Goal: Navigation & Orientation: Find specific page/section

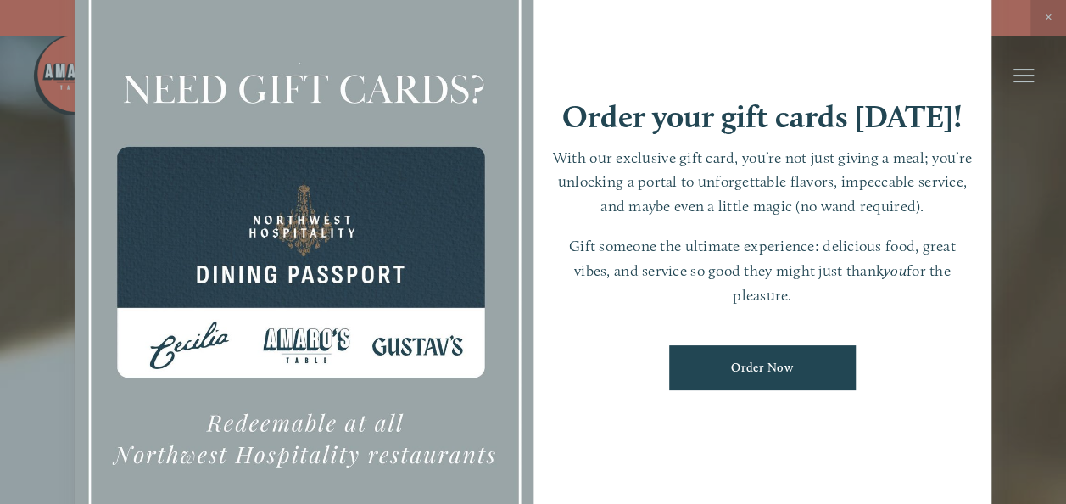
click at [931, 30] on div "Order your gift cards [DATE]! With our exclusive gift card, you’re not just giv…" at bounding box center [762, 252] width 459 height 642
click at [1011, 150] on div at bounding box center [533, 252] width 1066 height 504
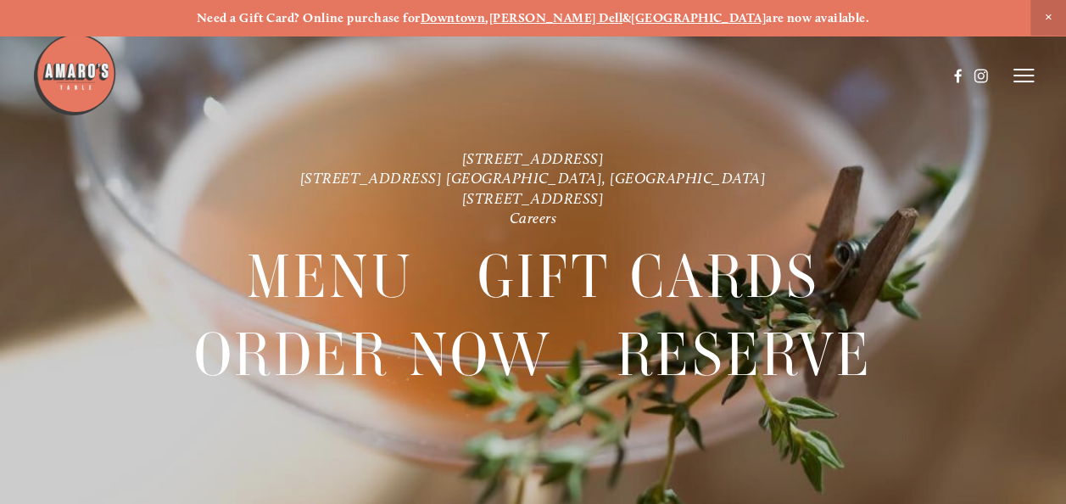
click at [1029, 69] on icon at bounding box center [1023, 75] width 20 height 15
click at [731, 70] on span "Menu" at bounding box center [731, 75] width 31 height 14
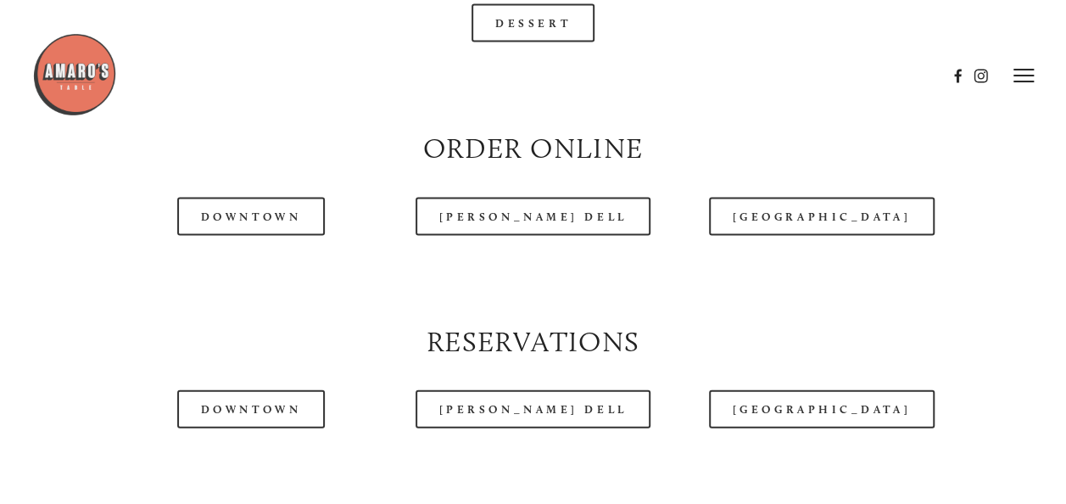
scroll to position [1696, 0]
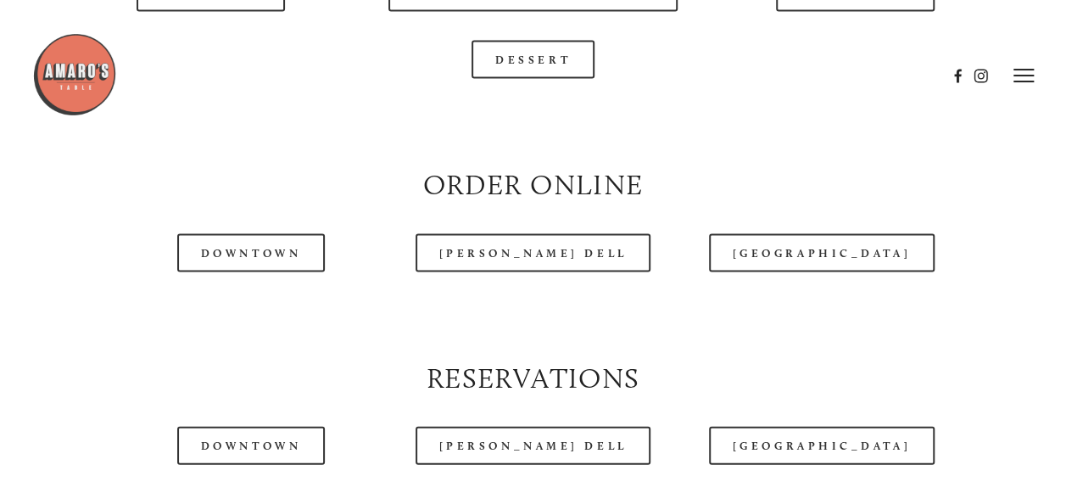
click at [210, 42] on div at bounding box center [489, 75] width 914 height 87
click at [231, 31] on header "Menu Order Now Visit Gallery 0" at bounding box center [533, 75] width 1002 height 151
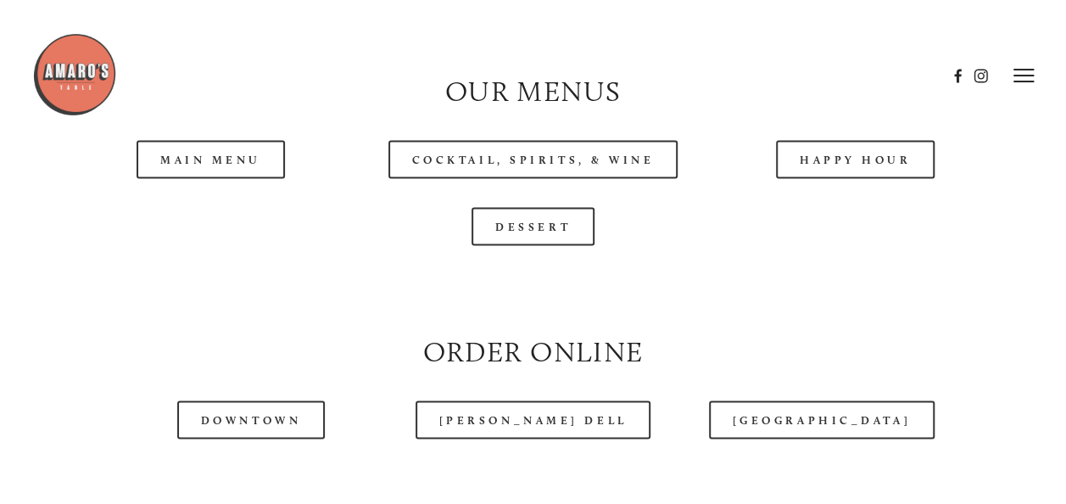
scroll to position [1526, 0]
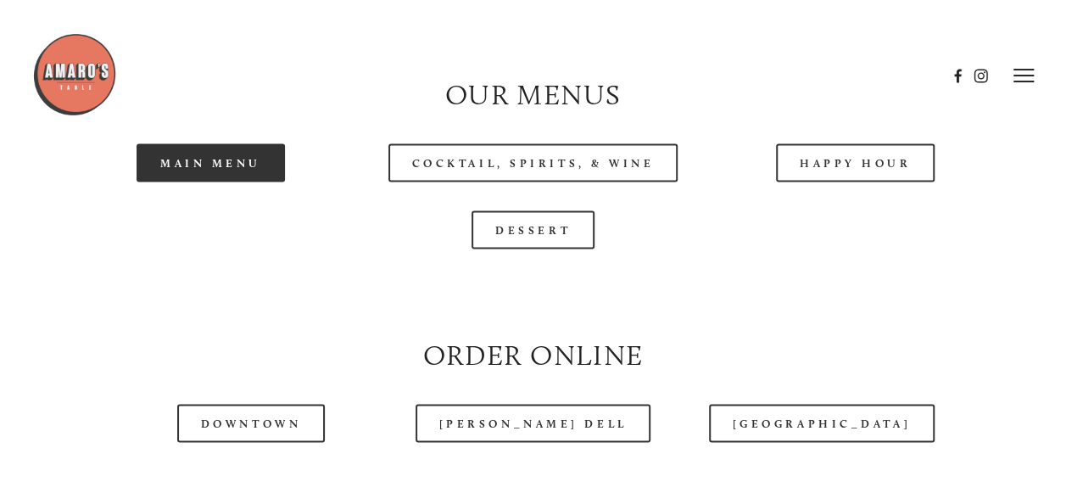
click at [238, 181] on link "Main Menu" at bounding box center [211, 162] width 148 height 38
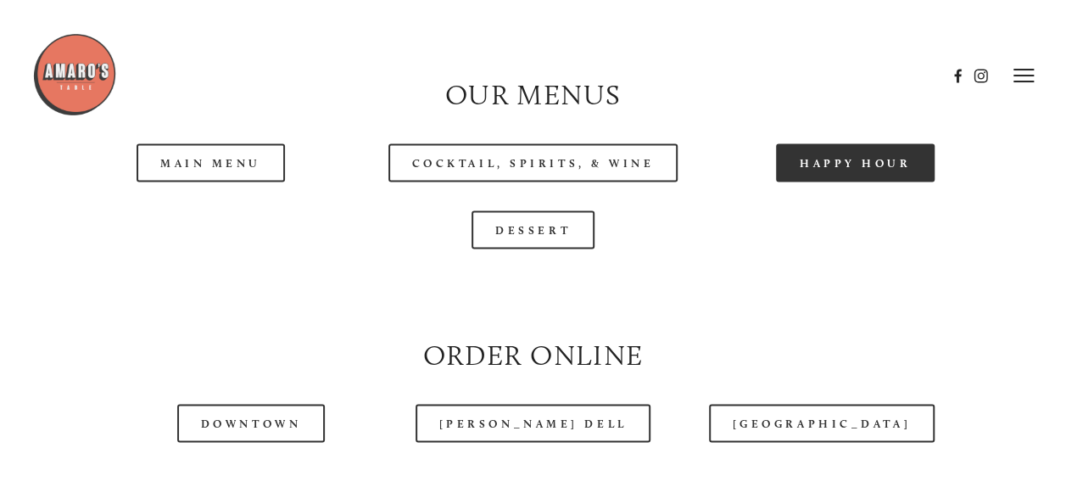
click at [850, 181] on link "Happy Hour" at bounding box center [855, 162] width 159 height 38
